Goal: Task Accomplishment & Management: Complete application form

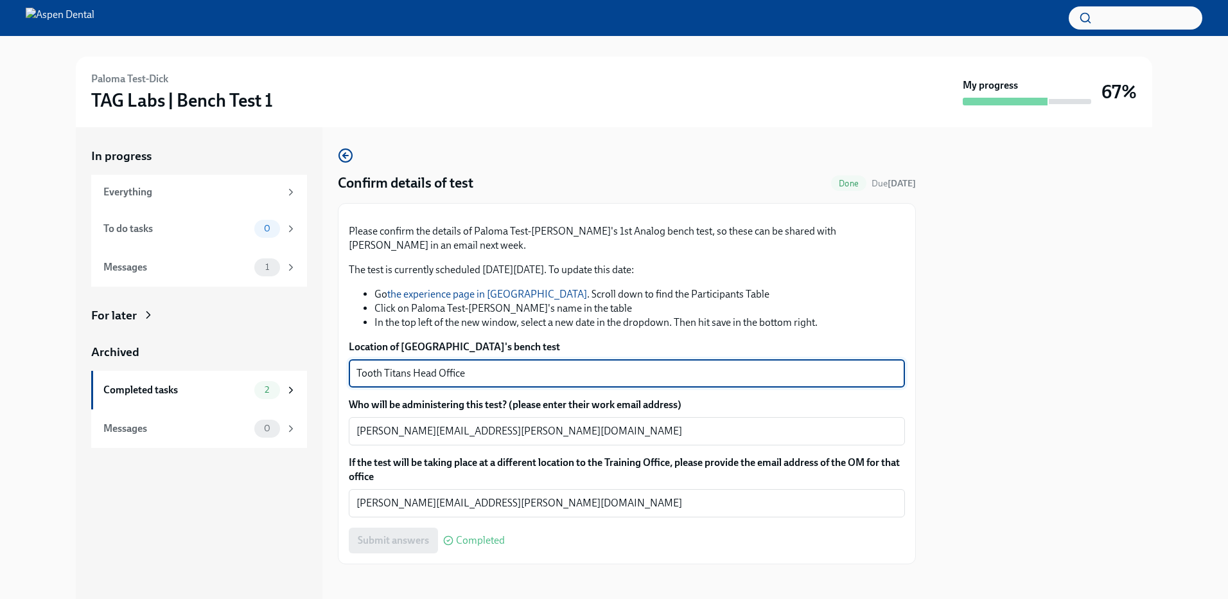
click at [315, 61] on textarea "Tooth Titans Head Office" at bounding box center [627, 373] width 541 height 15
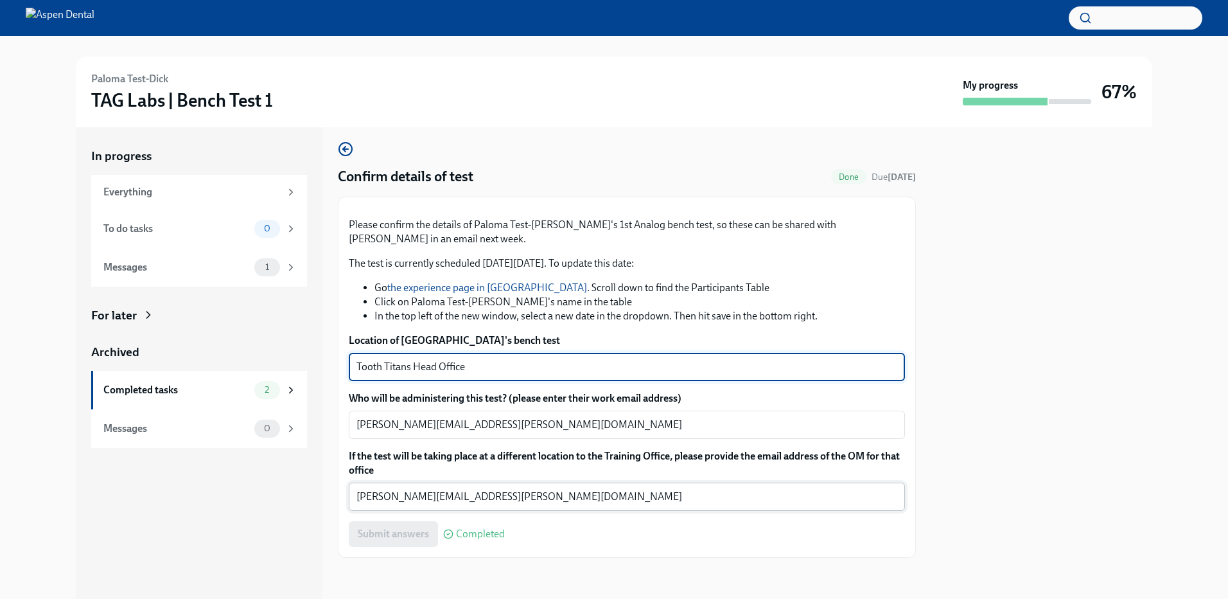
scroll to position [113, 0]
click at [315, 61] on textarea "Tooth Titans Head Office" at bounding box center [627, 366] width 541 height 15
type textarea "JD Dental Updated"
click at [315, 61] on span "Submit answers" at bounding box center [393, 533] width 71 height 13
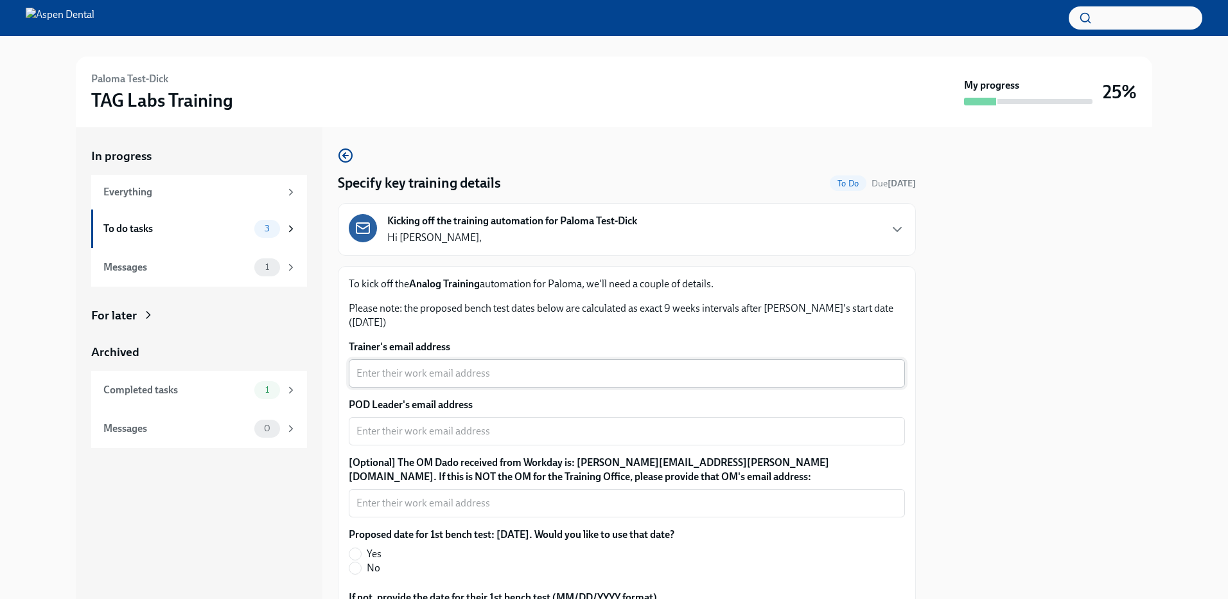
click at [415, 376] on textarea "Trainer's email address" at bounding box center [627, 373] width 541 height 15
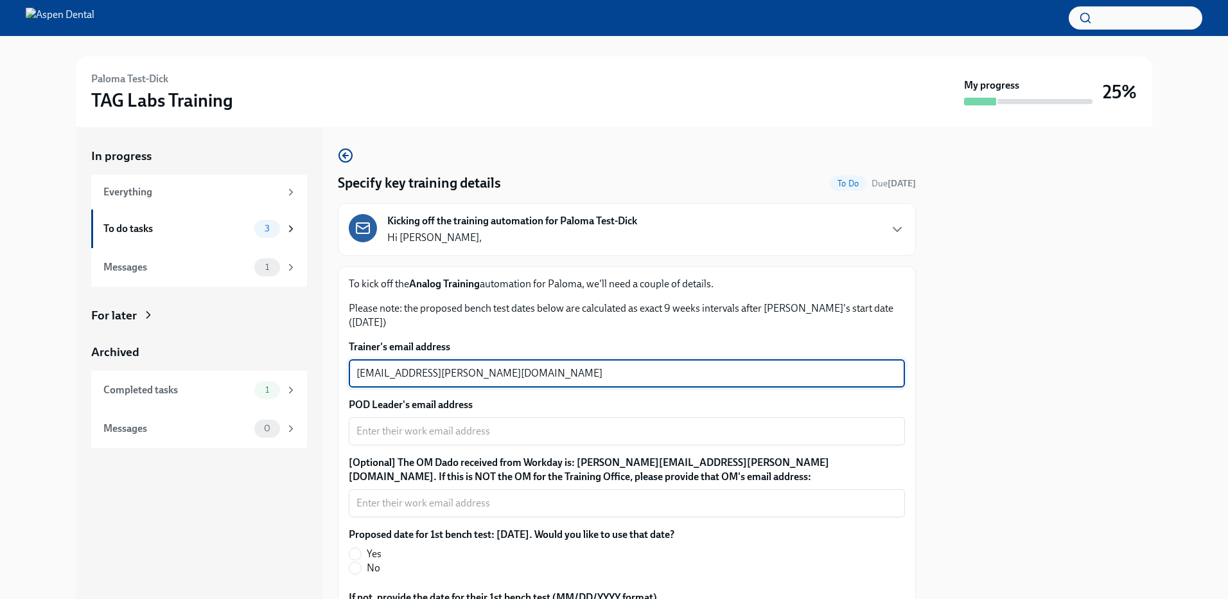
type textarea "ari.decker@aspendental.com"
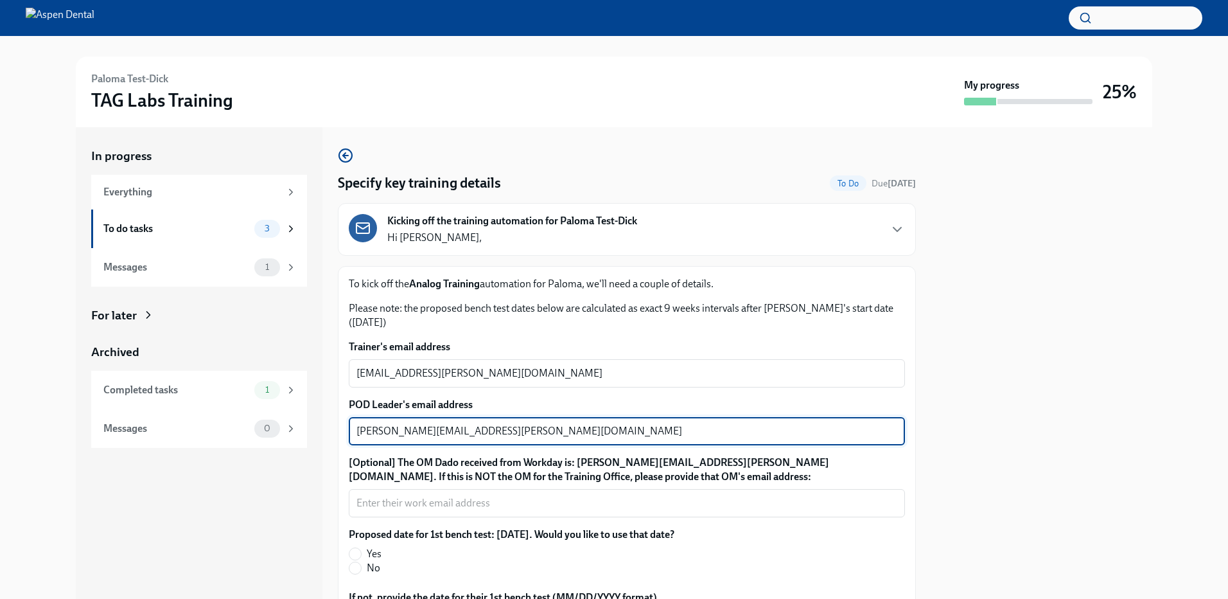
type textarea "ryan.vick@aspendental.com"
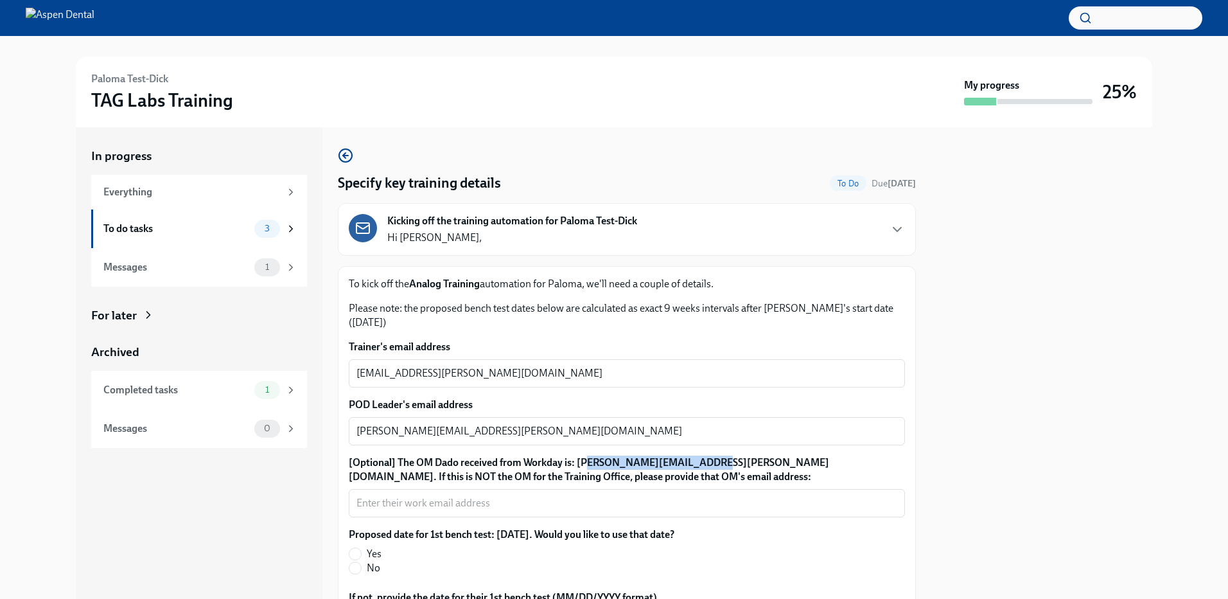
drag, startPoint x: 587, startPoint y: 457, endPoint x: 699, endPoint y: 461, distance: 112.5
click at [699, 461] on label "[Optional] The OM Dado received from Workday is: jessica.dick@aspendental.com. …" at bounding box center [627, 469] width 556 height 28
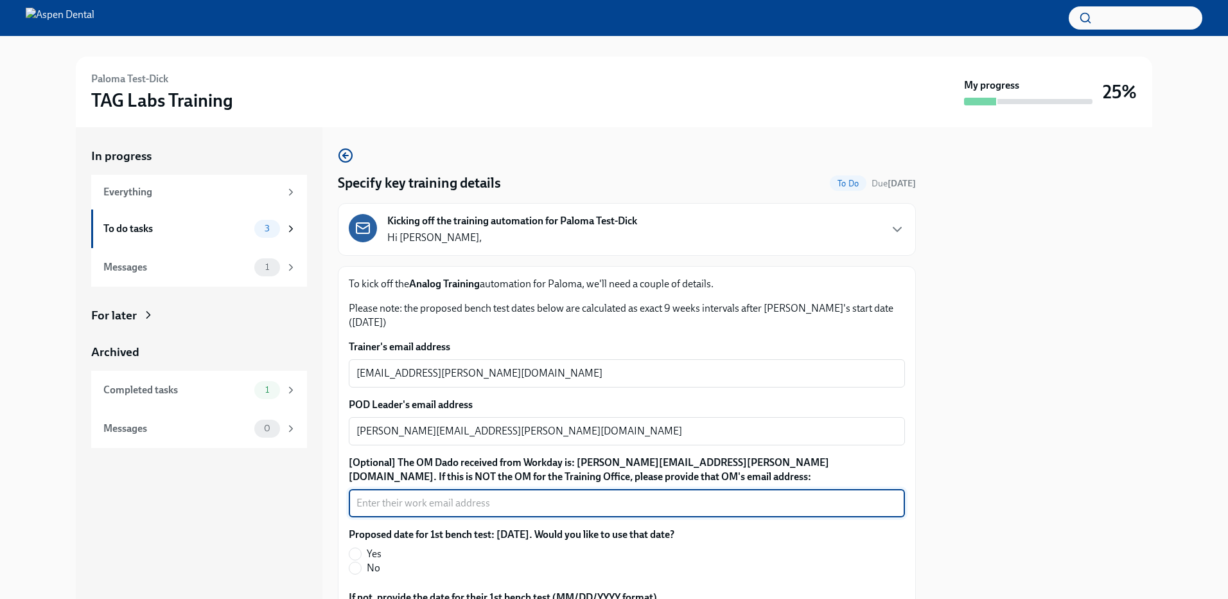
click at [471, 502] on textarea "[Optional] The OM Dado received from Workday is: jessica.dick@aspendental.com. …" at bounding box center [627, 502] width 541 height 15
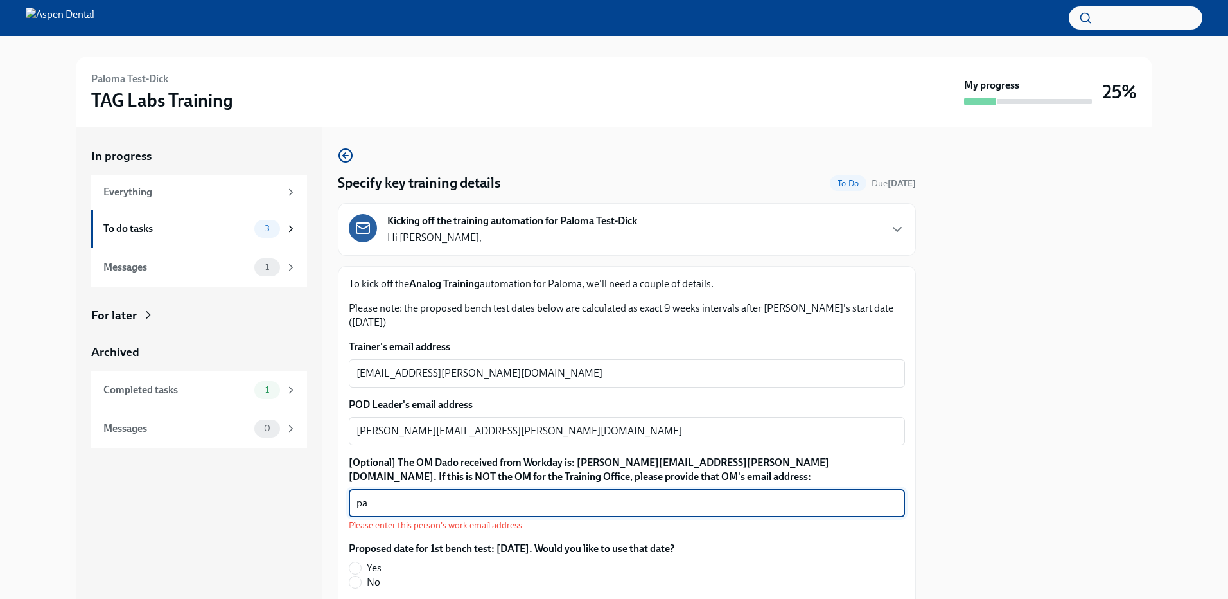
type textarea "p"
type textarea "r"
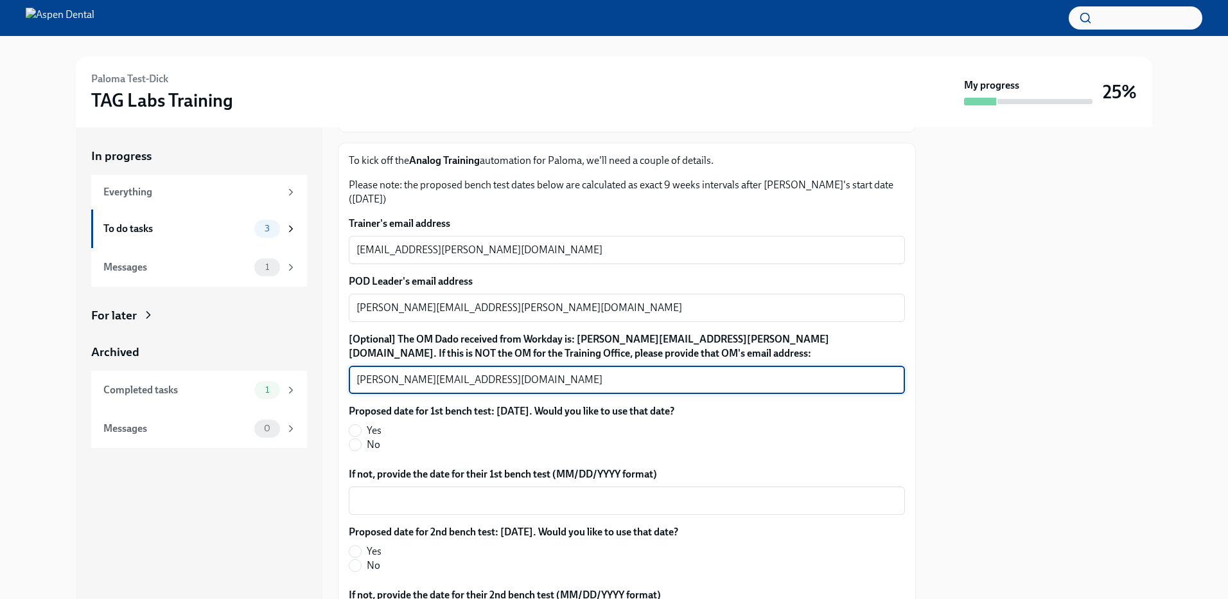
scroll to position [128, 0]
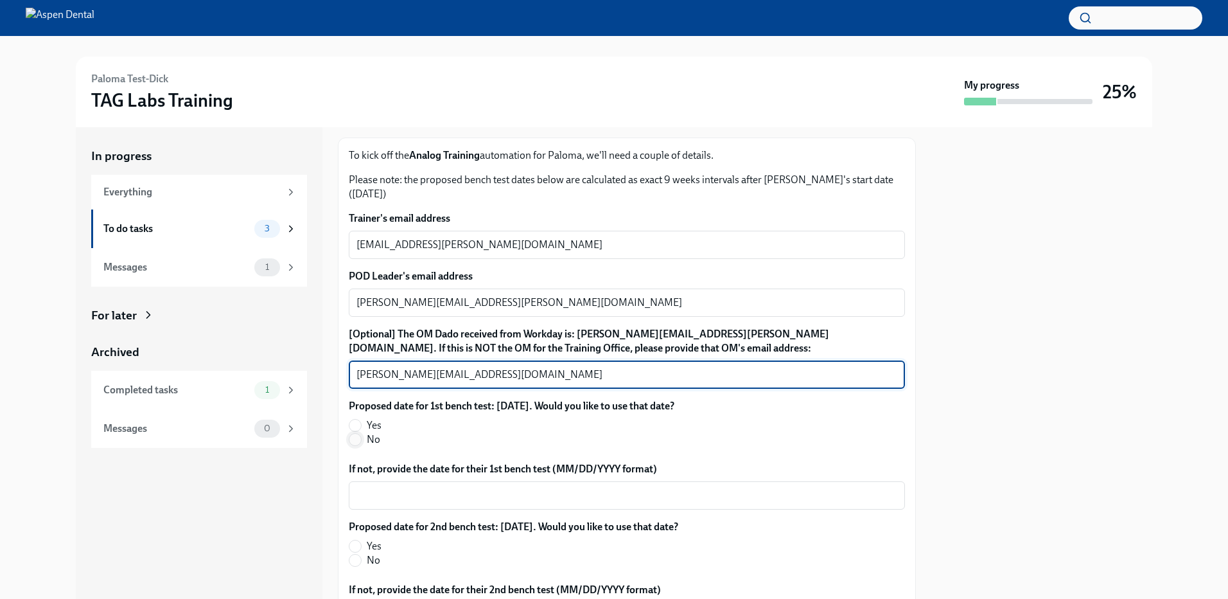
type textarea "priley@aspendental.com"
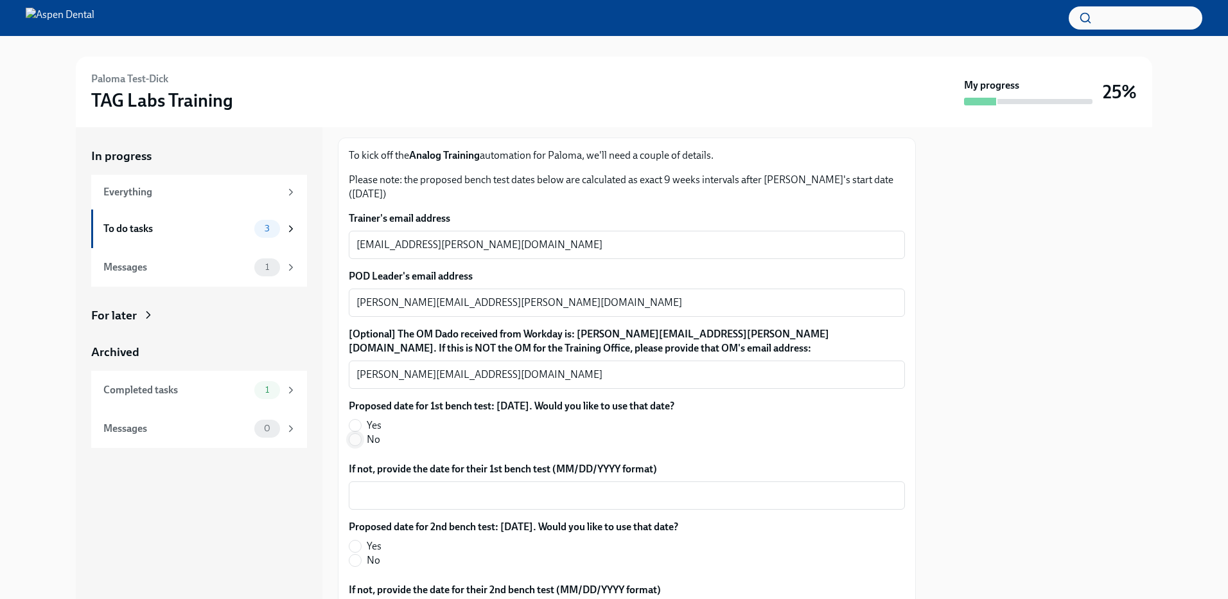
click at [357, 438] on input "No" at bounding box center [355, 440] width 12 height 12
radio input "true"
click at [377, 495] on textarea "If not, provide the date for their 1st bench test (MM/DD/YYYY format)" at bounding box center [627, 495] width 541 height 15
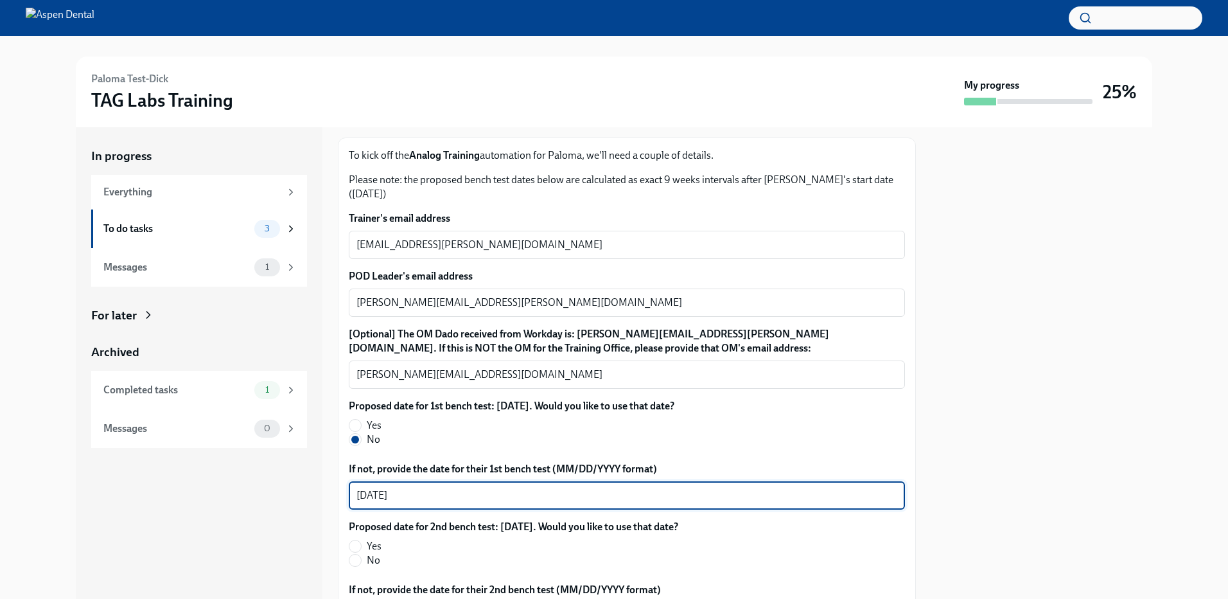
type textarea "11/13/2025"
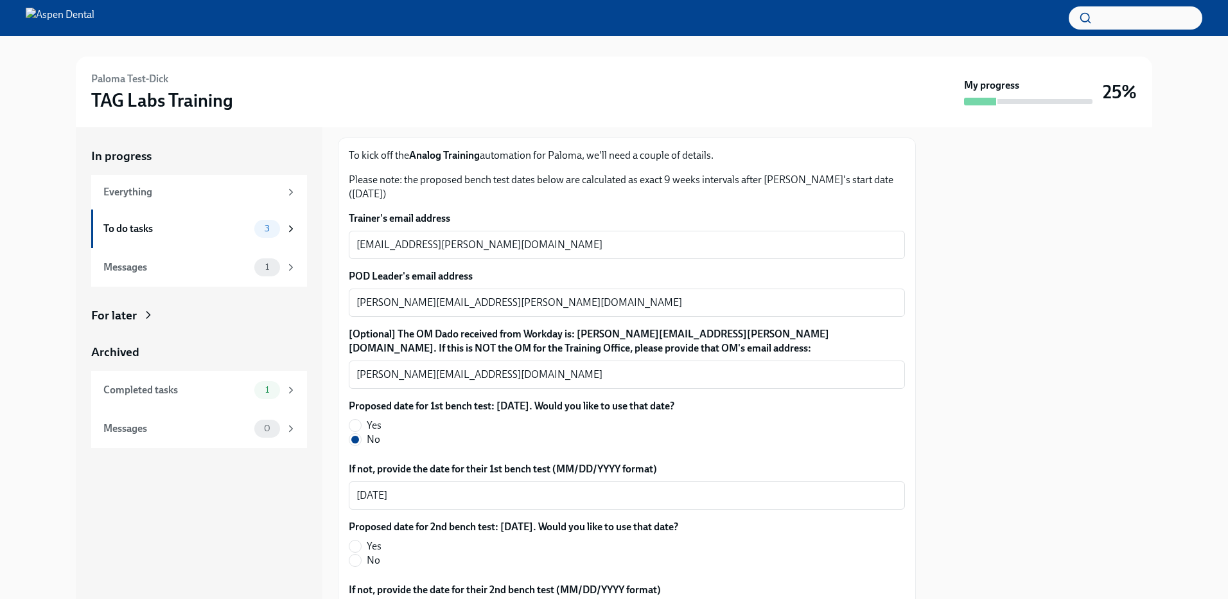
click at [362, 544] on label "Yes" at bounding box center [508, 546] width 319 height 14
click at [361, 544] on input "Yes" at bounding box center [355, 546] width 12 height 12
radio input "true"
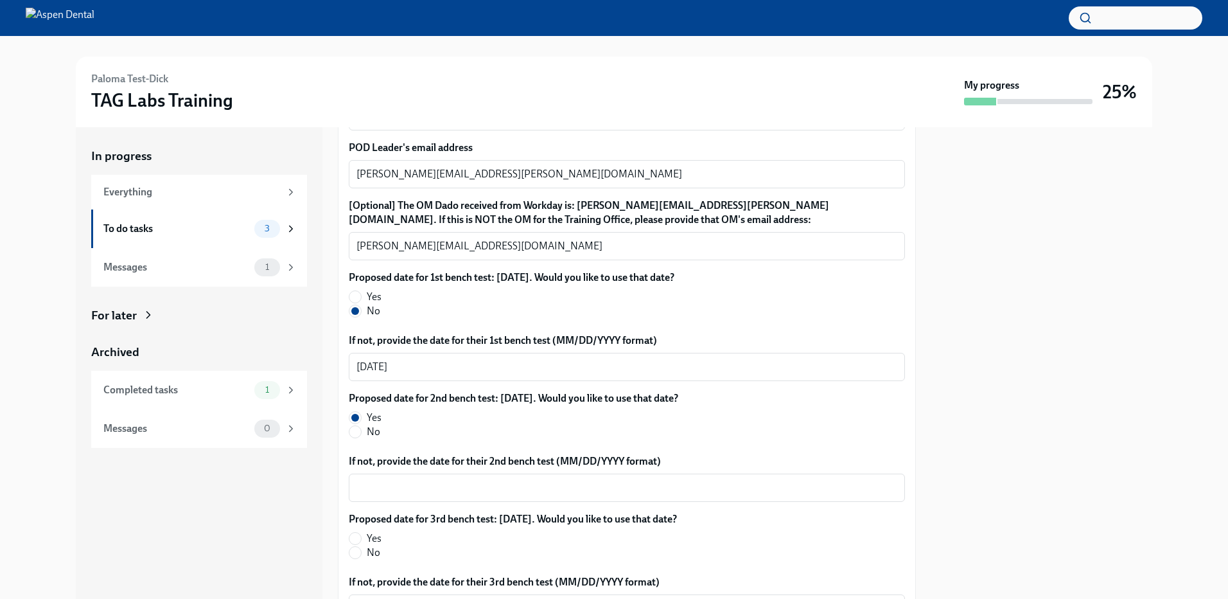
click at [364, 539] on label "Yes" at bounding box center [508, 538] width 318 height 14
click at [361, 539] on input "Yes" at bounding box center [355, 539] width 12 height 12
radio input "true"
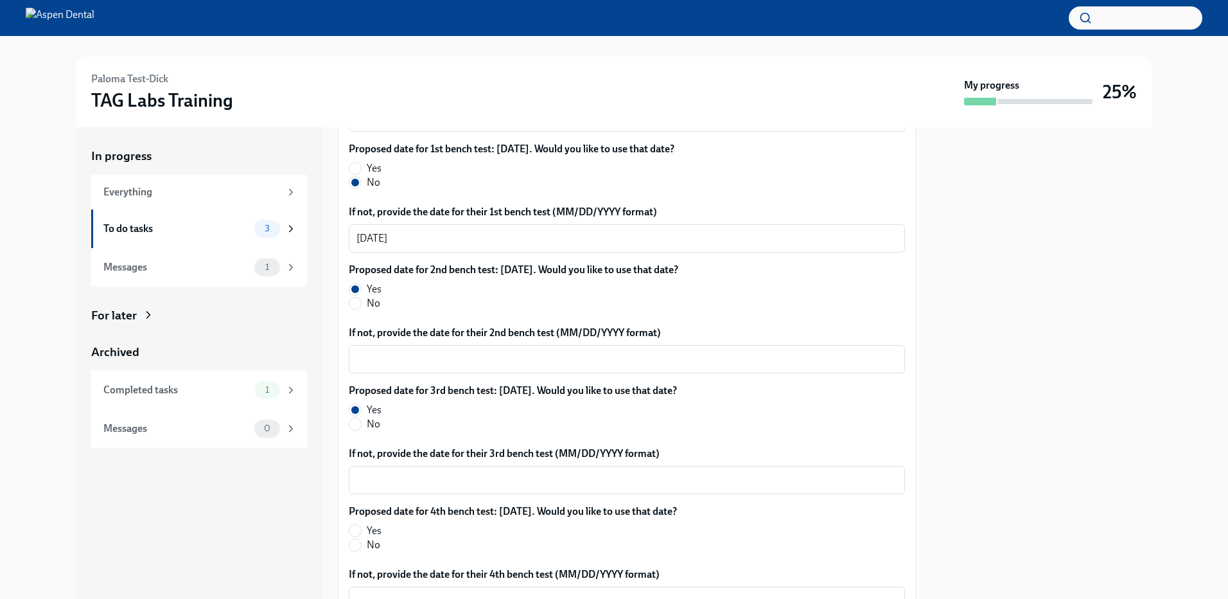
click at [366, 535] on label "Yes" at bounding box center [508, 531] width 318 height 14
click at [361, 535] on input "Yes" at bounding box center [355, 531] width 12 height 12
radio input "true"
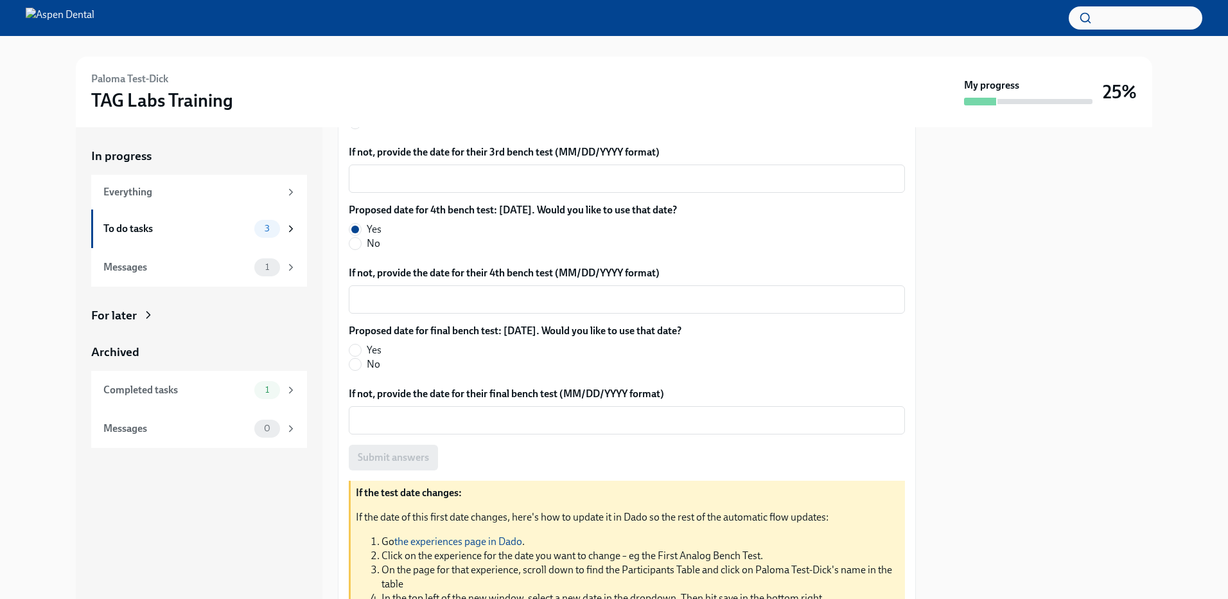
scroll to position [707, 0]
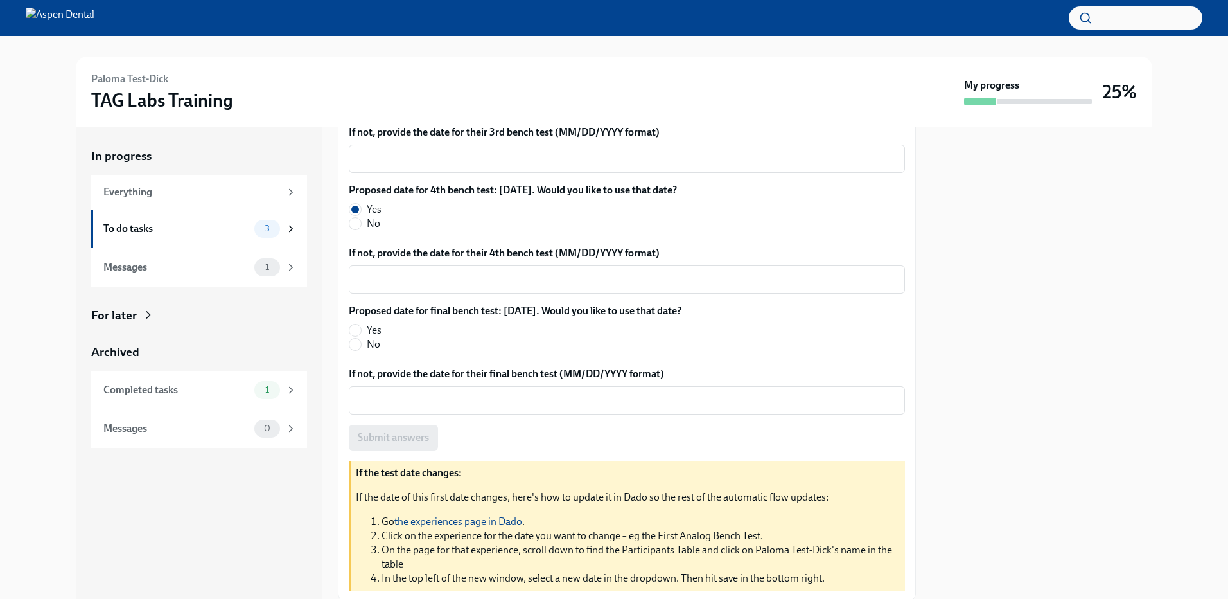
click at [372, 323] on span "Yes" at bounding box center [374, 330] width 15 height 14
click at [361, 324] on input "Yes" at bounding box center [355, 330] width 12 height 12
radio input "true"
click at [417, 439] on span "Submit answers" at bounding box center [393, 437] width 71 height 13
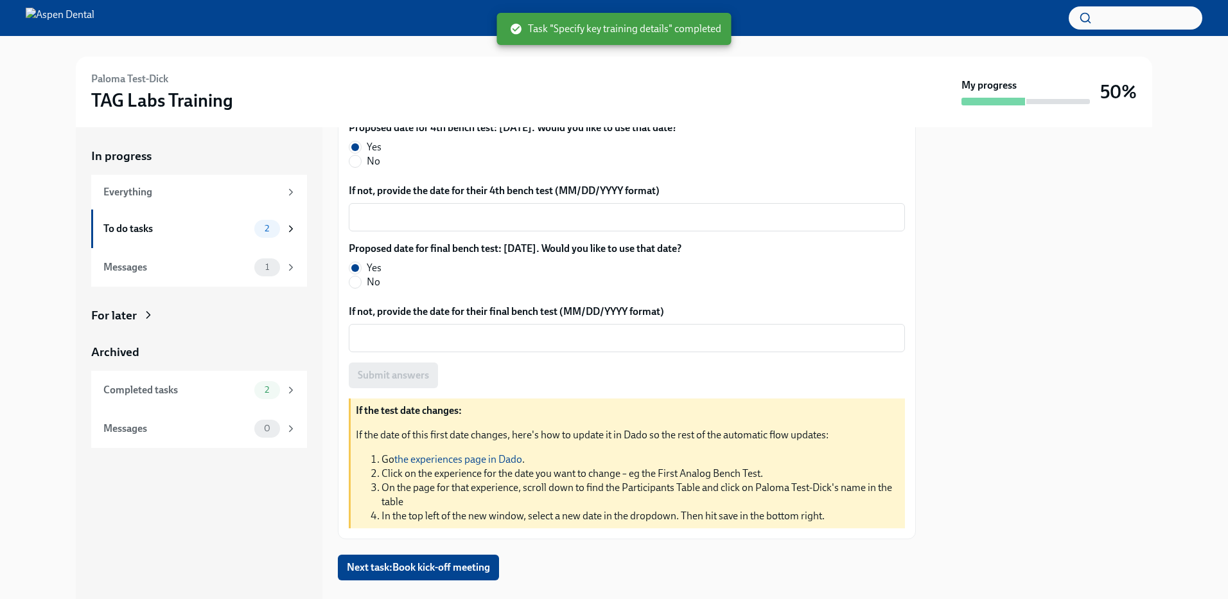
scroll to position [791, 0]
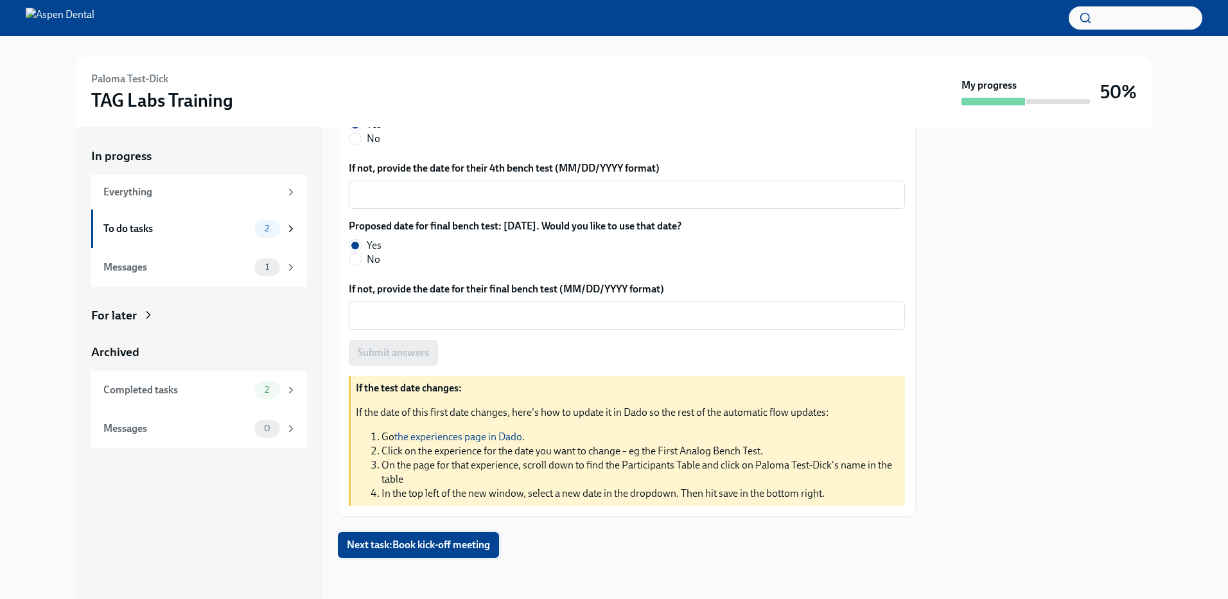
click at [394, 548] on span "Next task : Book kick-off meeting" at bounding box center [418, 544] width 143 height 13
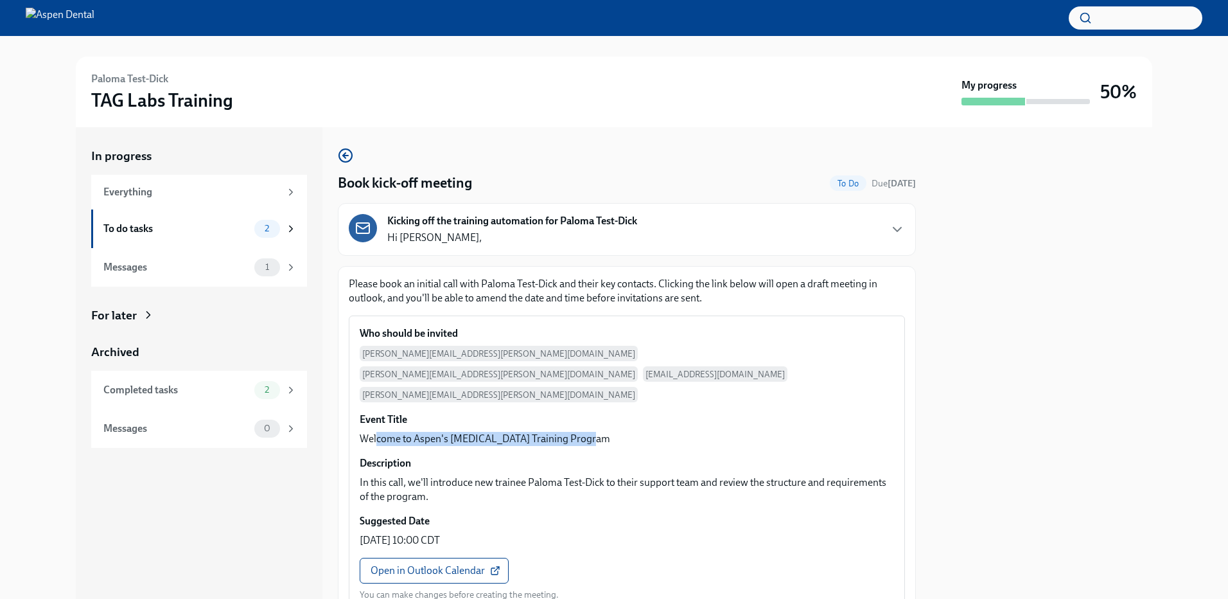
drag, startPoint x: 378, startPoint y: 394, endPoint x: 578, endPoint y: 395, distance: 199.8
click at [578, 432] on p "Welcome to Aspen's Lab Technician Training Program" at bounding box center [485, 439] width 251 height 14
click at [444, 564] on span "Open in Outlook Calendar" at bounding box center [434, 570] width 127 height 13
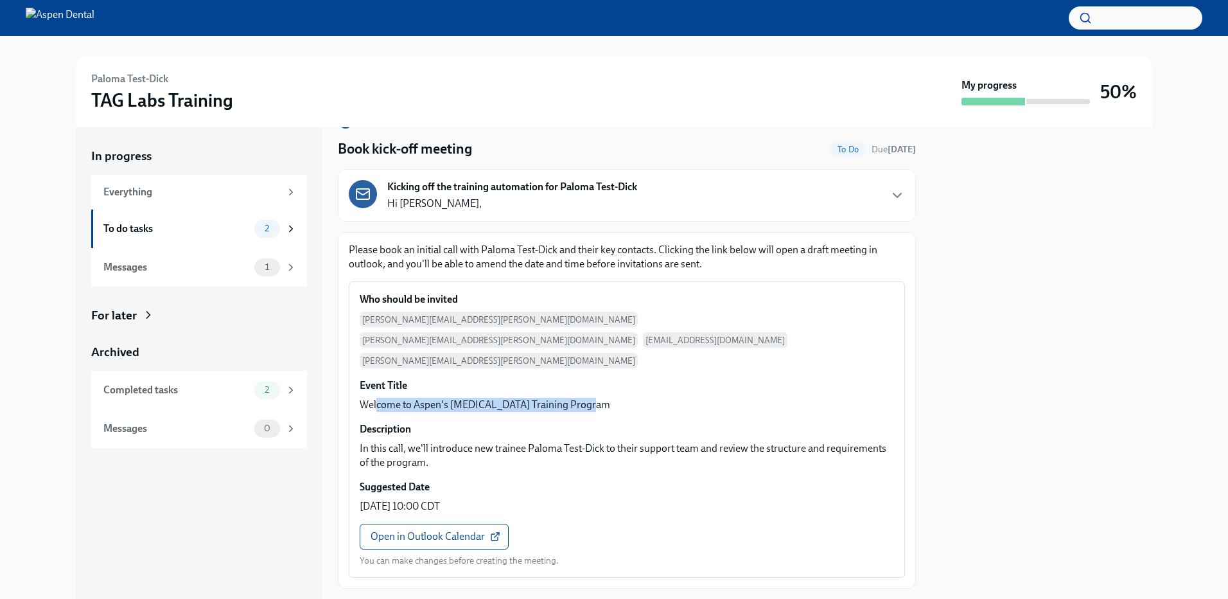
scroll to position [65, 0]
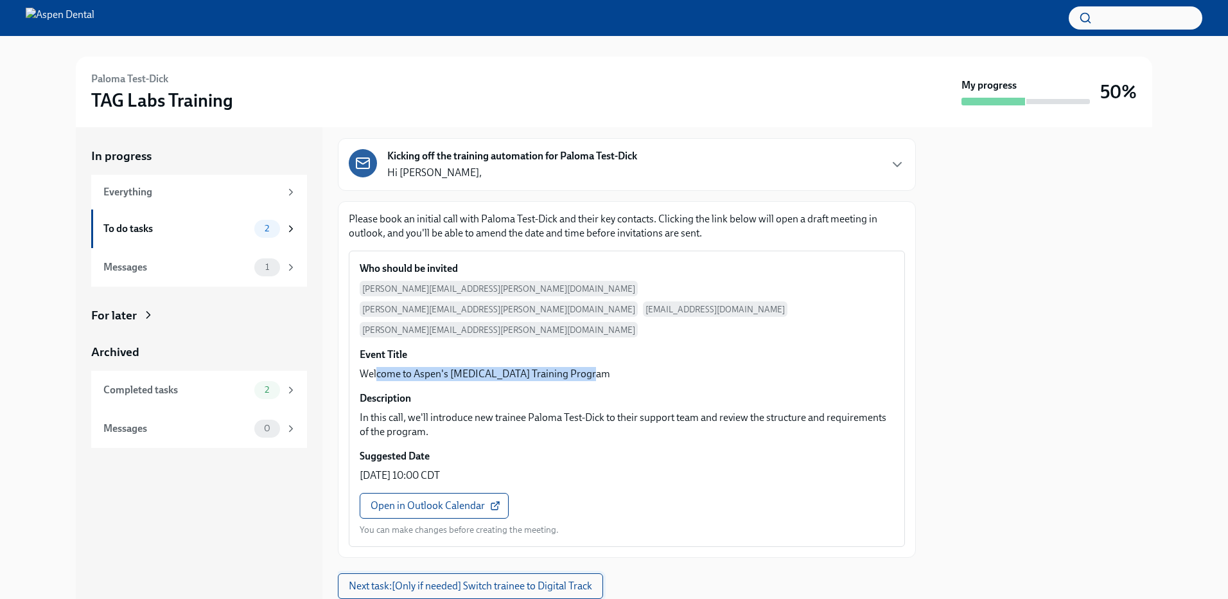
click at [496, 573] on button "Next task : [Only if needed] Switch trainee to Digital Track" at bounding box center [470, 586] width 265 height 26
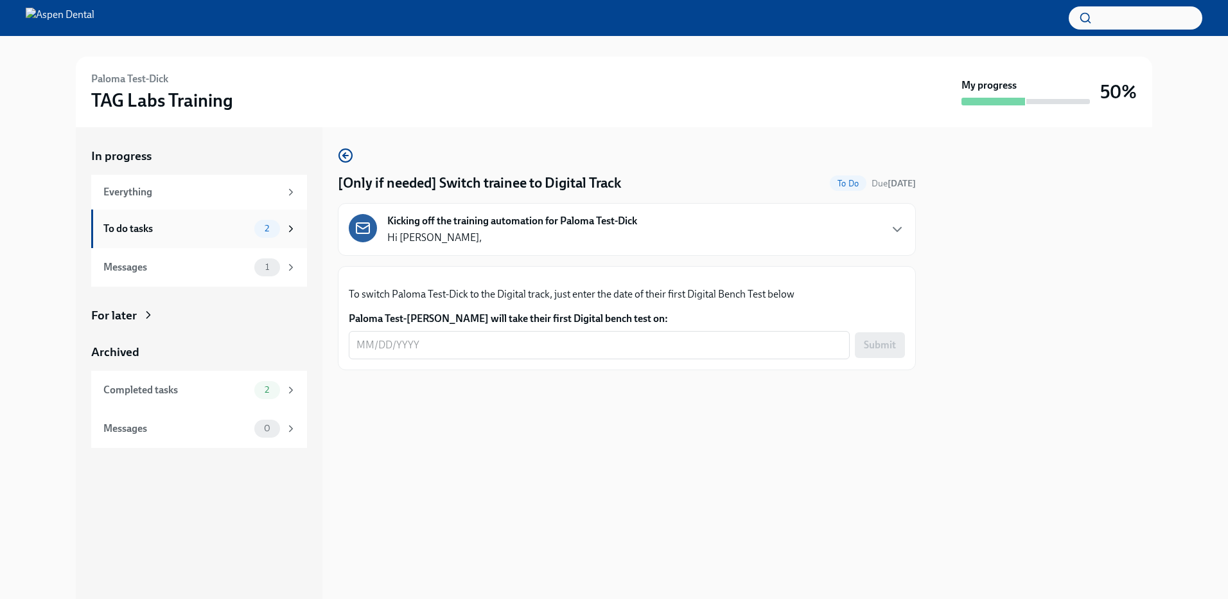
click at [218, 220] on div "To do tasks 2" at bounding box center [199, 229] width 193 height 18
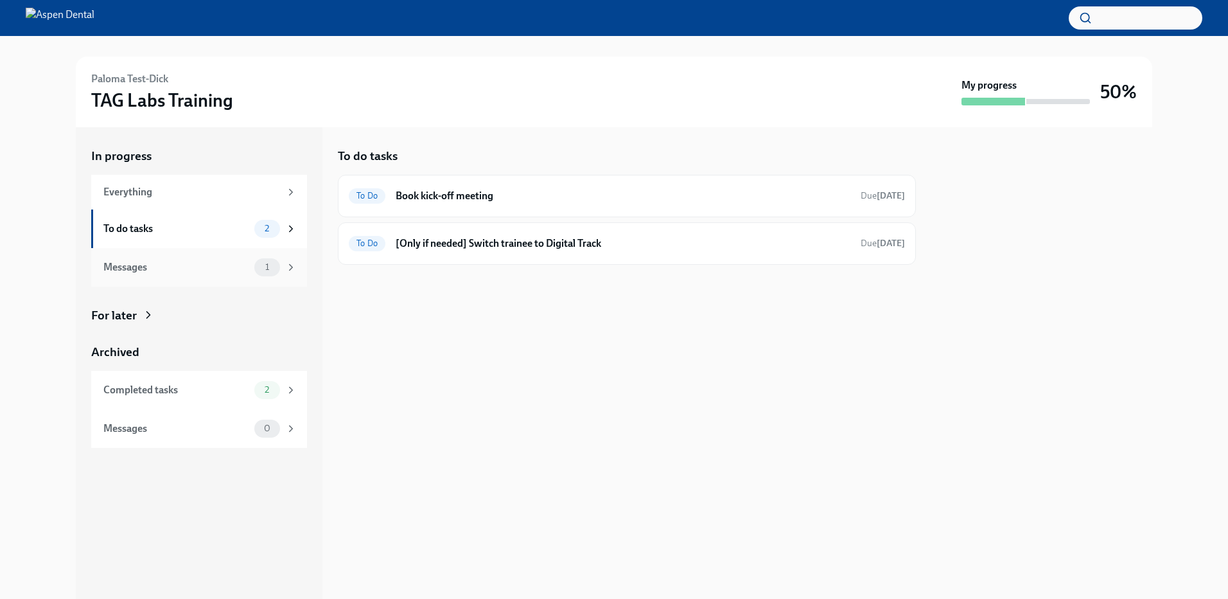
click at [200, 263] on div "Messages" at bounding box center [176, 267] width 146 height 14
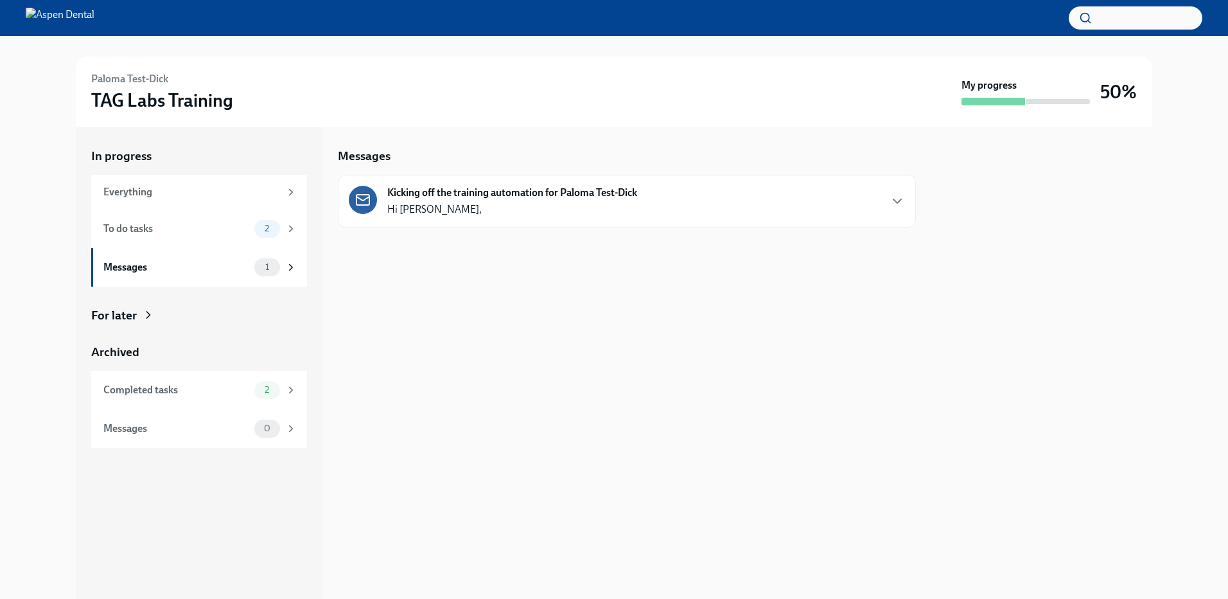
click at [127, 315] on div "For later" at bounding box center [114, 315] width 46 height 17
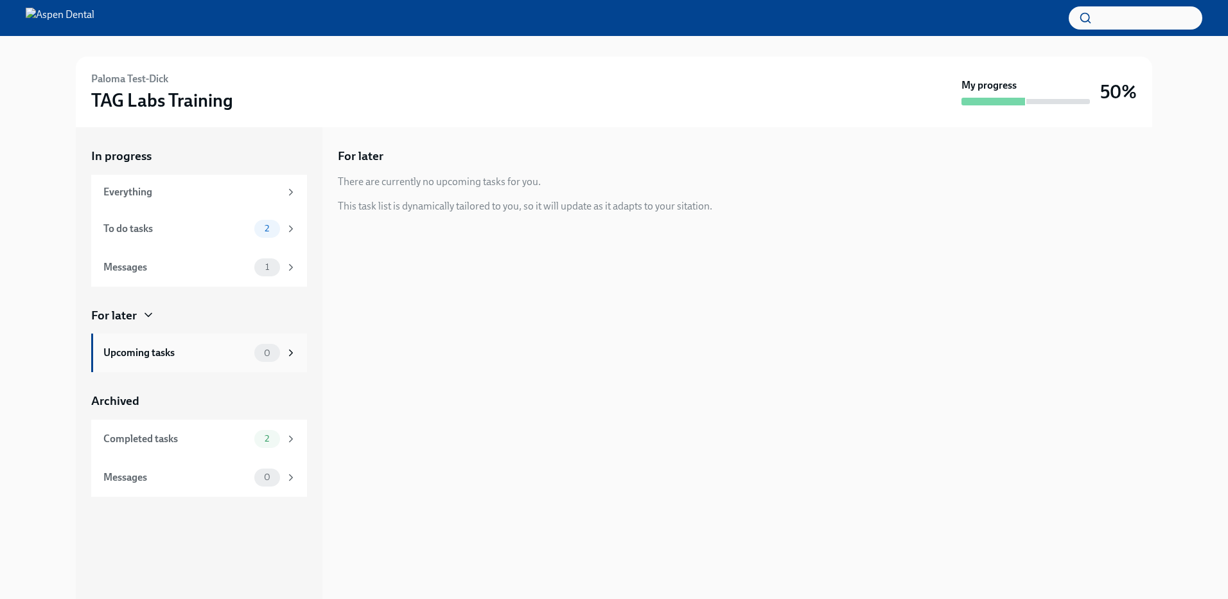
click at [139, 355] on div "Upcoming tasks" at bounding box center [176, 353] width 146 height 14
click at [288, 351] on icon at bounding box center [291, 353] width 12 height 12
